Goal: Information Seeking & Learning: Learn about a topic

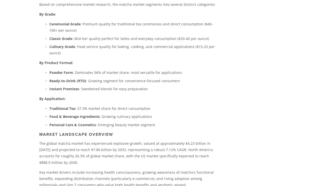
scroll to position [187, 0]
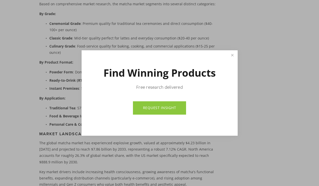
click at [157, 32] on div at bounding box center [159, 93] width 319 height 186
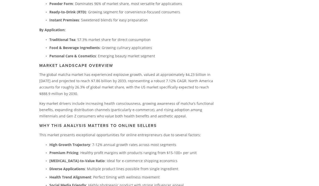
scroll to position [255, 0]
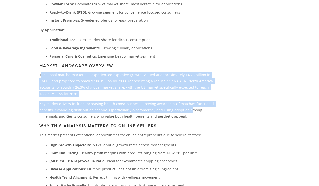
drag, startPoint x: 41, startPoint y: 74, endPoint x: 186, endPoint y: 108, distance: 149.7
click at [186, 108] on div "Matcha Green Tea represents one of the most dynamic and lucrative opportunities…" at bounding box center [127, 28] width 176 height 354
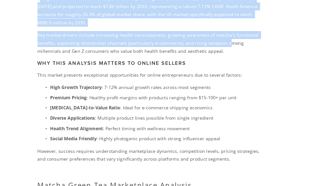
scroll to position [293, 0]
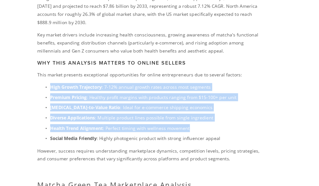
drag, startPoint x: 50, startPoint y: 105, endPoint x: 173, endPoint y: 138, distance: 126.9
click at [173, 138] on ul "High Growth Trajectory : 7-12% annual growth rates across most segments Premium…" at bounding box center [127, 128] width 176 height 47
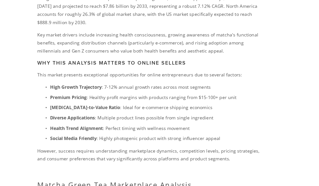
click at [184, 132] on p "Diverse Applications : Multiple product lines possible from single ingredient" at bounding box center [132, 132] width 166 height 6
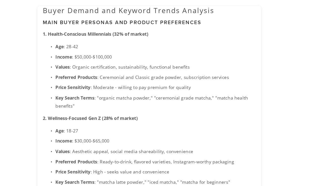
scroll to position [497, 0]
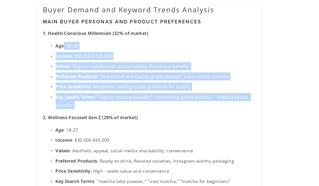
drag, startPoint x: 60, startPoint y: 74, endPoint x: 134, endPoint y: 123, distance: 88.3
click at [134, 123] on ul "Age : [DEMOGRAPHIC_DATA] Income : $50,000-$100,000 Values : Organic certificati…" at bounding box center [128, 98] width 168 height 53
click at [134, 123] on p "Key Search Terms : "organic matcha powder," "ceremonial grade matcha," "matcha …" at bounding box center [133, 119] width 158 height 13
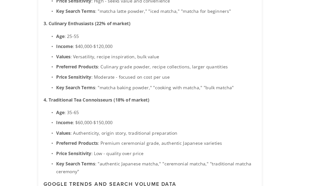
scroll to position [670, 0]
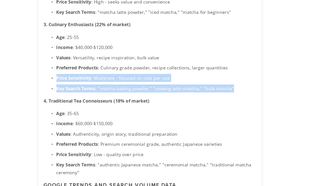
drag, startPoint x: 97, startPoint y: 58, endPoint x: 200, endPoint y: 67, distance: 103.8
click at [200, 67] on ul "Age : [DEMOGRAPHIC_DATA] Income : $40,000-$120,000 Values : Versatility, recipe…" at bounding box center [128, 49] width 168 height 47
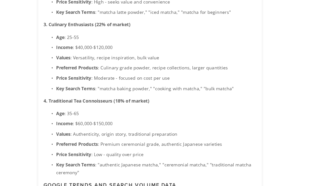
click at [174, 82] on p "4. Traditional Tea Connoisseurs (18% of market)" at bounding box center [128, 79] width 168 height 6
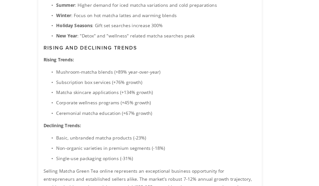
scroll to position [994, 0]
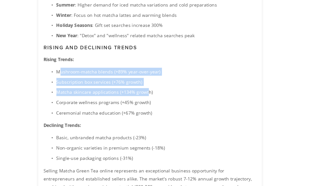
drag, startPoint x: 57, startPoint y: 96, endPoint x: 124, endPoint y: 110, distance: 68.5
click at [124, 110] on ul "Mushroom-matcha blends (+89% year-over-year) Subscription box services (+76% gr…" at bounding box center [128, 112] width 168 height 39
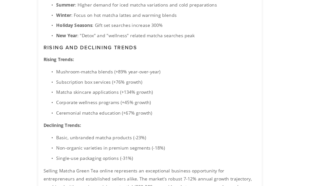
click at [140, 111] on p "Matcha skincare applications (+134% growth)" at bounding box center [133, 112] width 158 height 6
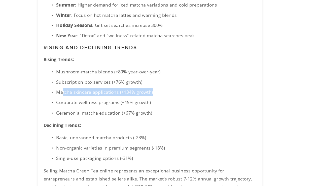
drag, startPoint x: 133, startPoint y: 112, endPoint x: 58, endPoint y: 114, distance: 74.5
click at [58, 114] on p "Matcha skincare applications (+134% growth)" at bounding box center [133, 112] width 158 height 6
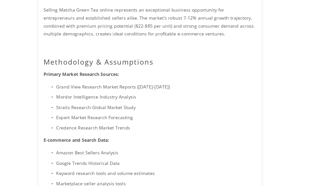
scroll to position [1134, 0]
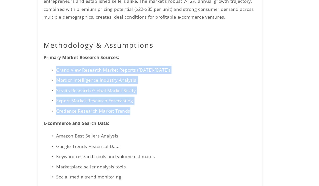
drag, startPoint x: 49, startPoint y: 93, endPoint x: 112, endPoint y: 127, distance: 72.0
click at [112, 127] on ul "Grand View Research Market Reports ([DATE]-[DATE]) Mordor Intelligence Industry…" at bounding box center [128, 110] width 168 height 39
click at [112, 127] on p "Credence Research Market Trends" at bounding box center [133, 127] width 158 height 6
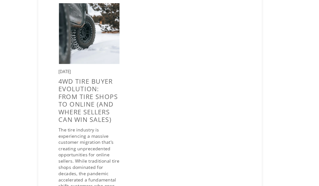
scroll to position [1728, 0]
